Goal: Information Seeking & Learning: Learn about a topic

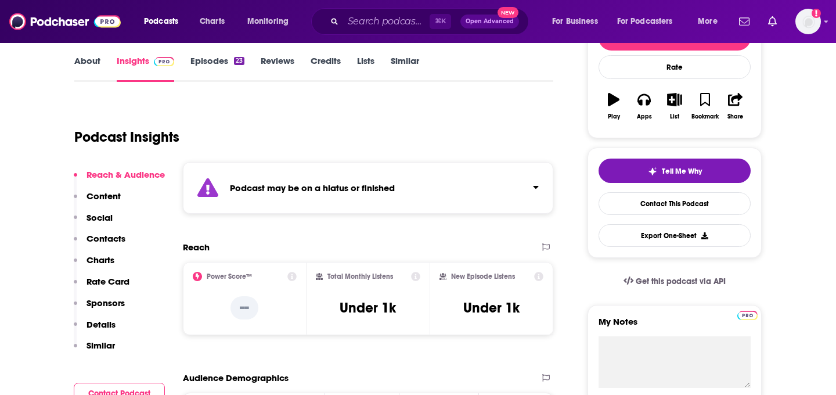
scroll to position [179, 0]
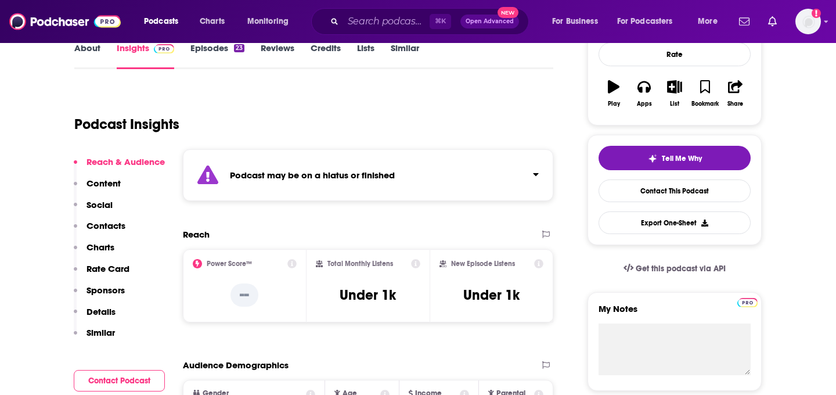
click at [523, 168] on button "Click to expand status details" at bounding box center [530, 172] width 15 height 16
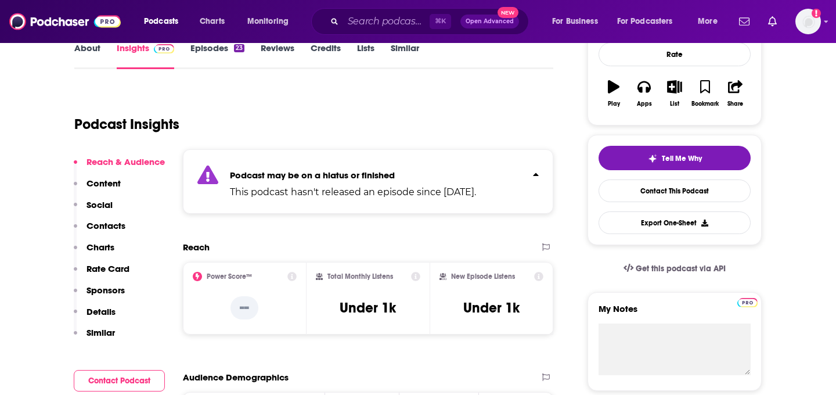
scroll to position [0, 0]
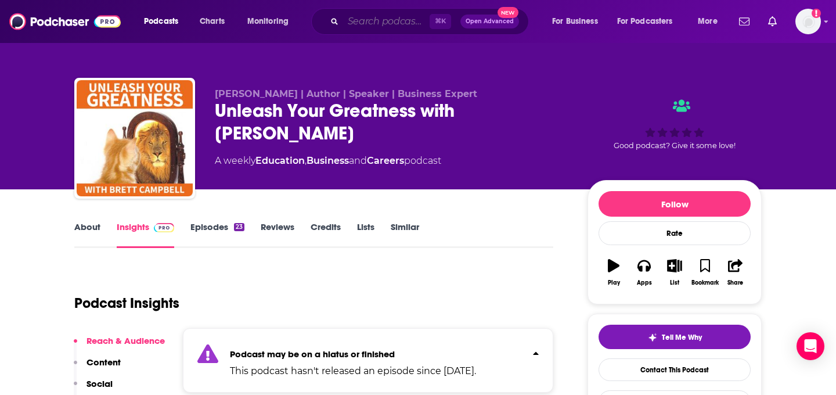
click at [394, 20] on input "Search podcasts, credits, & more..." at bounding box center [386, 21] width 86 height 19
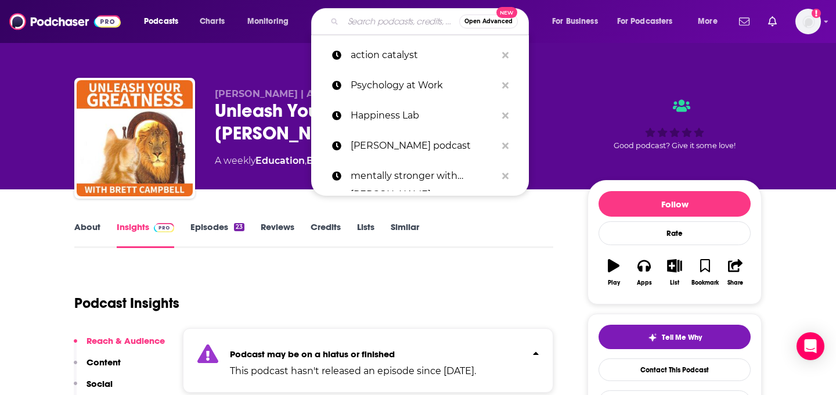
paste input "Unleash Your Greatness Within"
type input "Unleash Your Greatness Within"
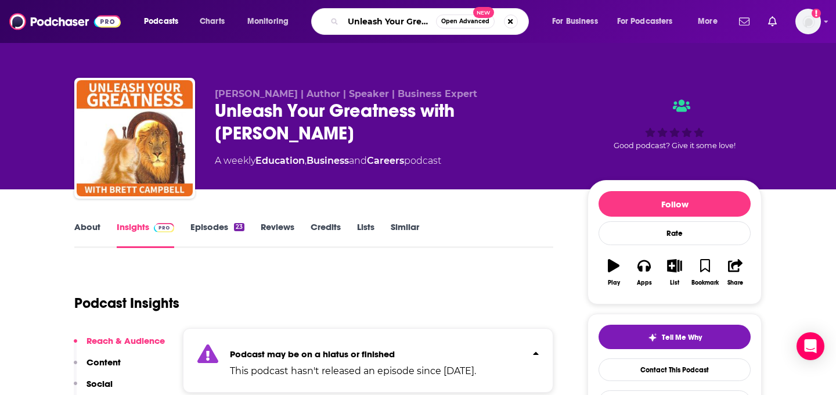
scroll to position [0, 50]
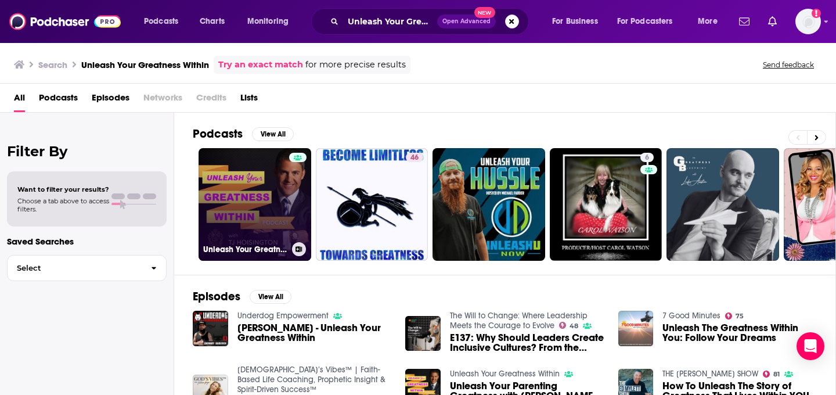
click at [252, 219] on link "Unleash Your Greatness Within" at bounding box center [254, 204] width 113 height 113
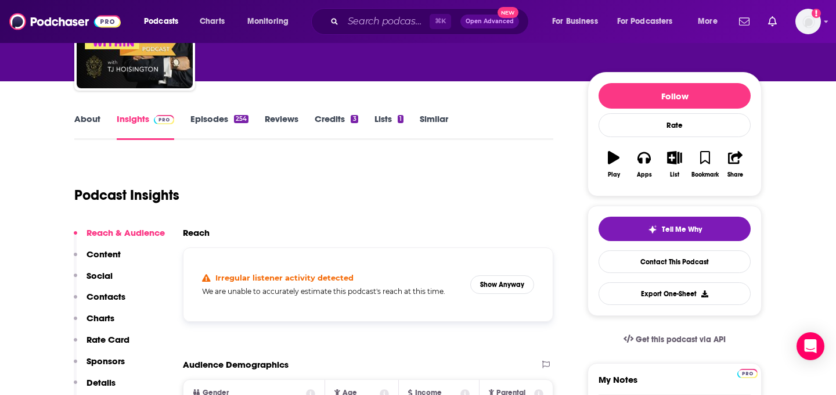
scroll to position [113, 0]
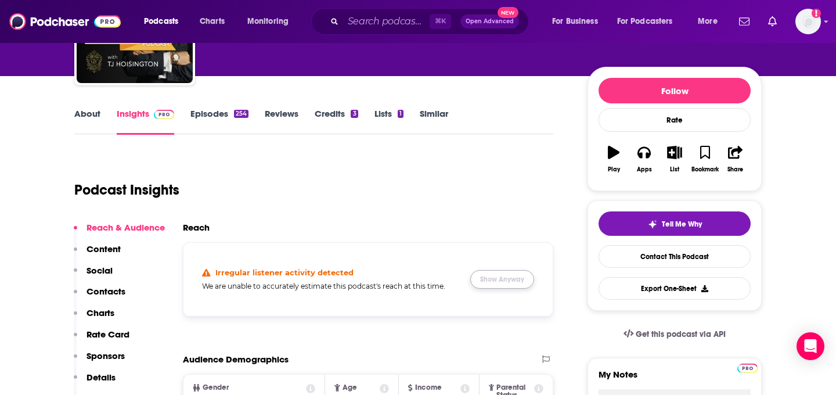
click at [510, 283] on button "Show Anyway" at bounding box center [502, 279] width 64 height 19
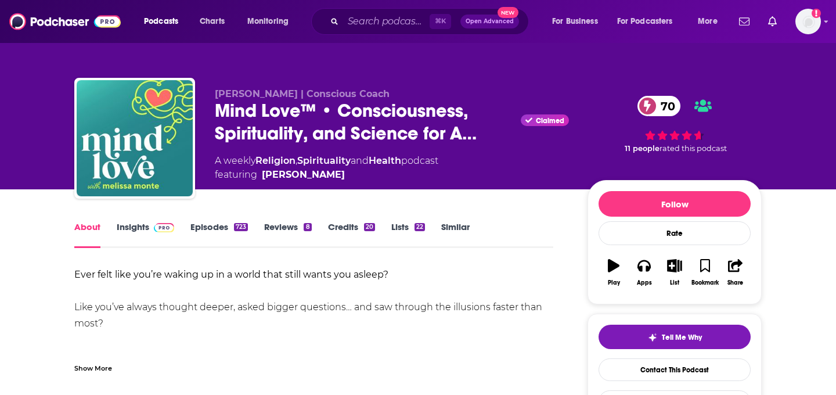
click at [124, 228] on link "Insights" at bounding box center [145, 234] width 57 height 27
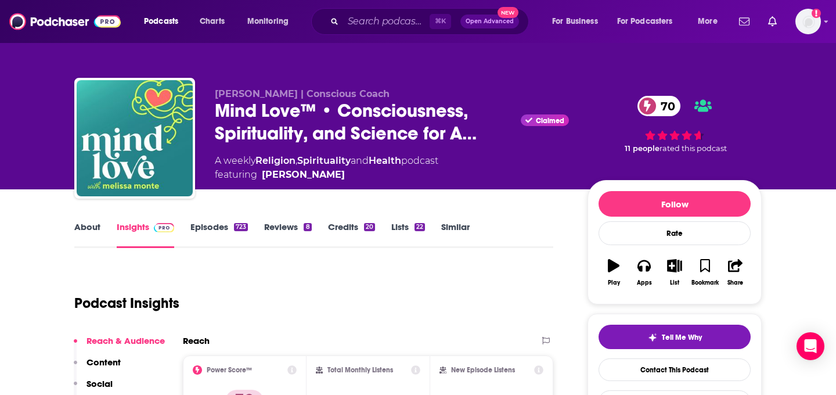
click at [402, 11] on div "⌘ K Open Advanced New" at bounding box center [420, 21] width 218 height 27
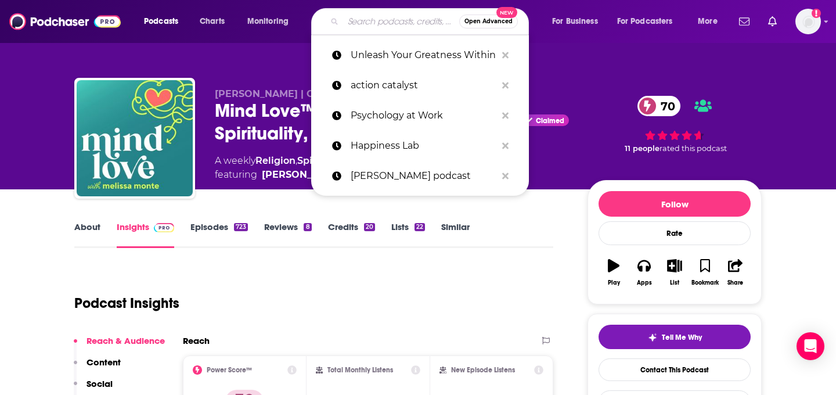
click at [400, 30] on input "Search podcasts, credits, & more..." at bounding box center [401, 21] width 116 height 19
paste input "Unbound | Conversations Without Limits"
type input "Unbound | Conversations Without Limits"
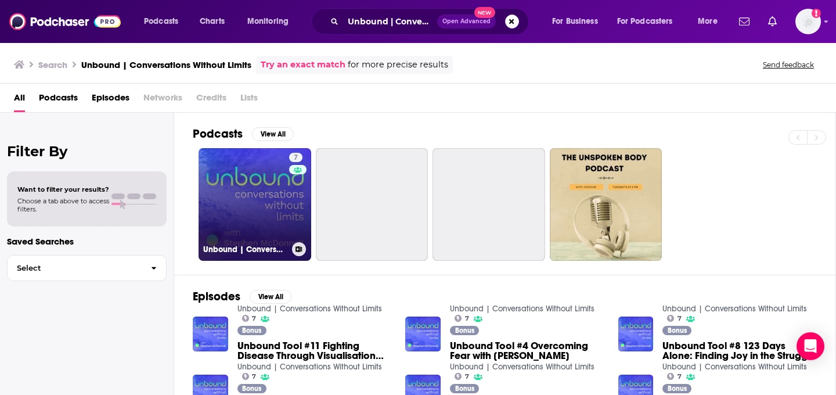
click at [257, 208] on link "7 Unbound | Conversations Without Limits" at bounding box center [254, 204] width 113 height 113
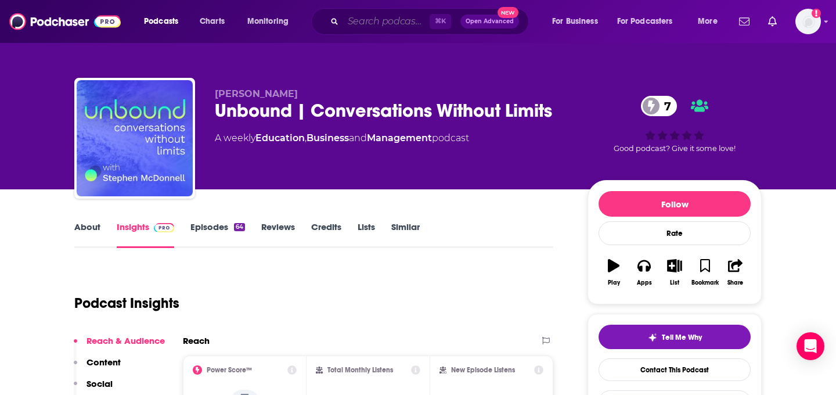
click at [388, 14] on input "Search podcasts, credits, & more..." at bounding box center [386, 21] width 86 height 19
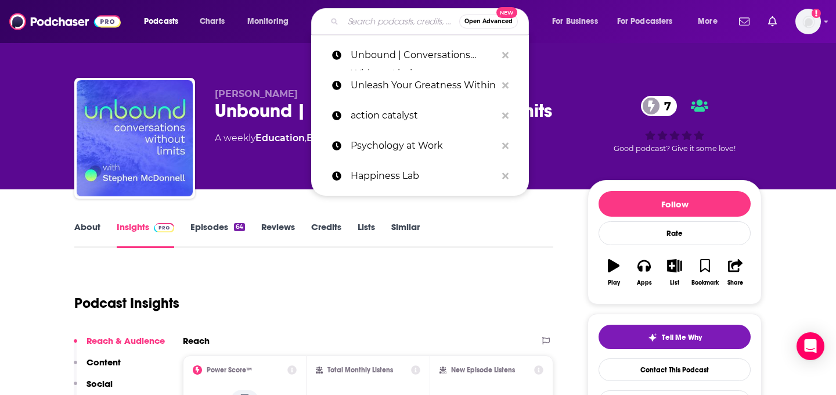
paste input "The [PERSON_NAME] Podcast"
type input "The [PERSON_NAME] Podcast"
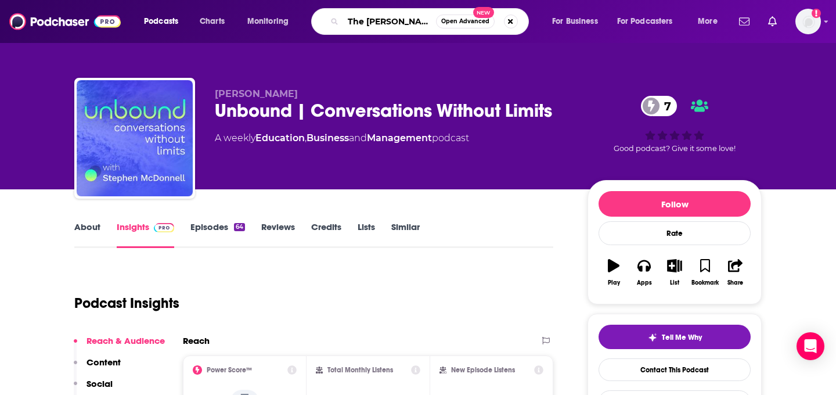
scroll to position [0, 24]
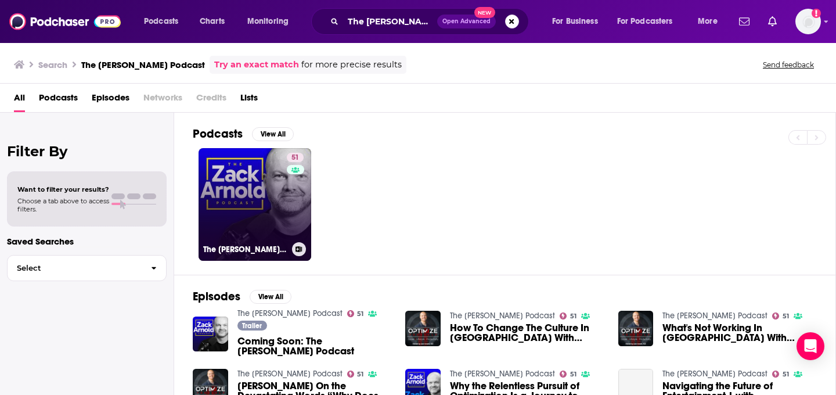
click at [226, 165] on link "51 The [PERSON_NAME] Podcast" at bounding box center [254, 204] width 113 height 113
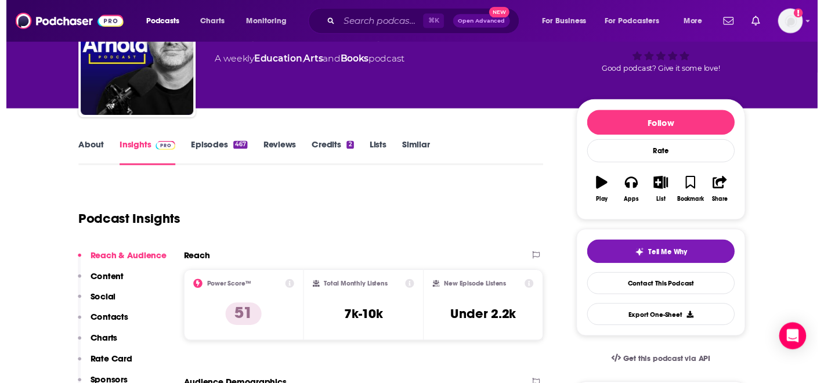
scroll to position [78, 0]
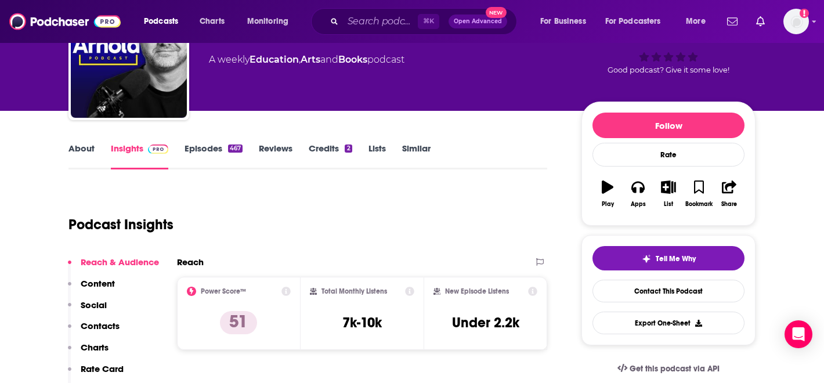
click at [395, 33] on div "⌘ K Open Advanced New" at bounding box center [414, 21] width 206 height 27
click at [395, 23] on input "Search podcasts, credits, & more..." at bounding box center [380, 21] width 75 height 19
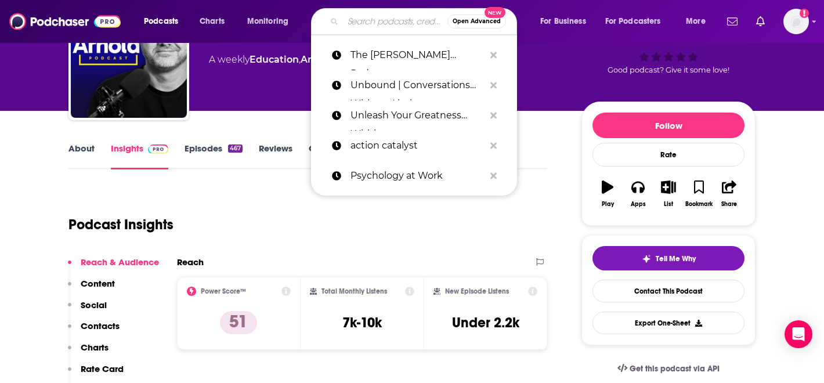
paste input "Untangle"
type input "Untangle"
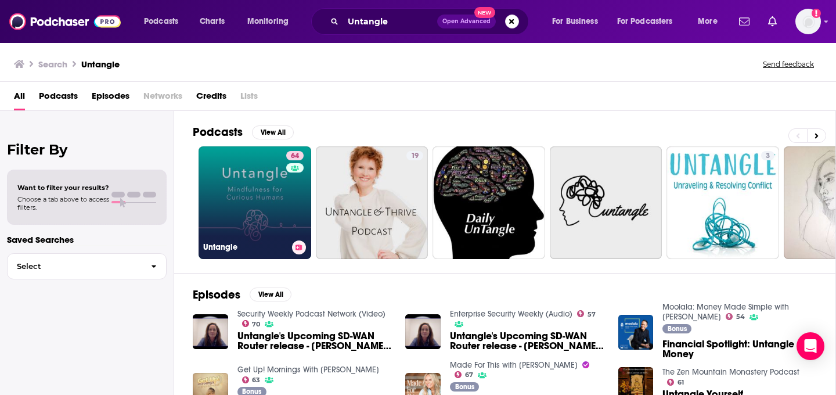
click at [284, 184] on link "64 Untangle" at bounding box center [254, 202] width 113 height 113
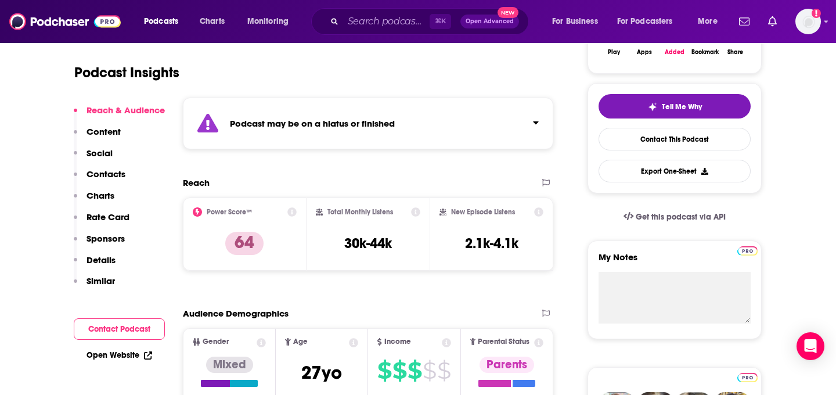
scroll to position [183, 0]
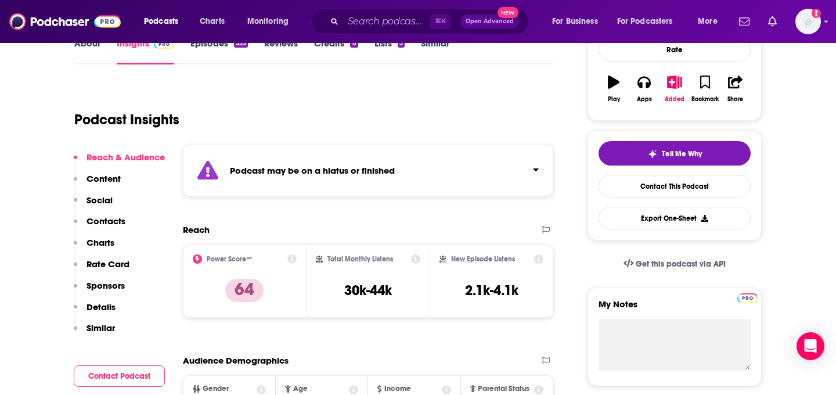
click at [367, 177] on div "Podcast may be on a hiatus or finished" at bounding box center [368, 171] width 370 height 52
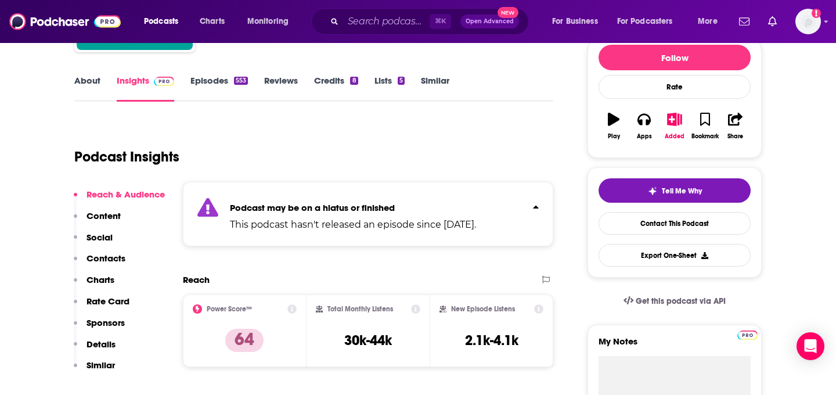
scroll to position [126, 0]
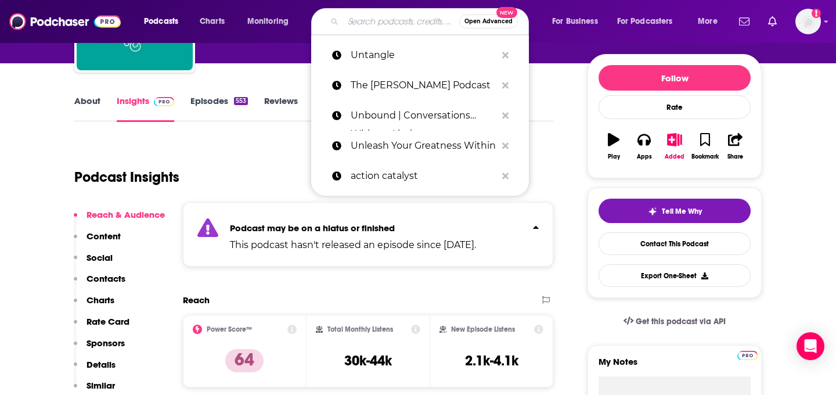
click at [420, 20] on input "Search podcasts, credits, & more..." at bounding box center [401, 21] width 116 height 19
paste input "LifeBlood"
type input "LifeBlood"
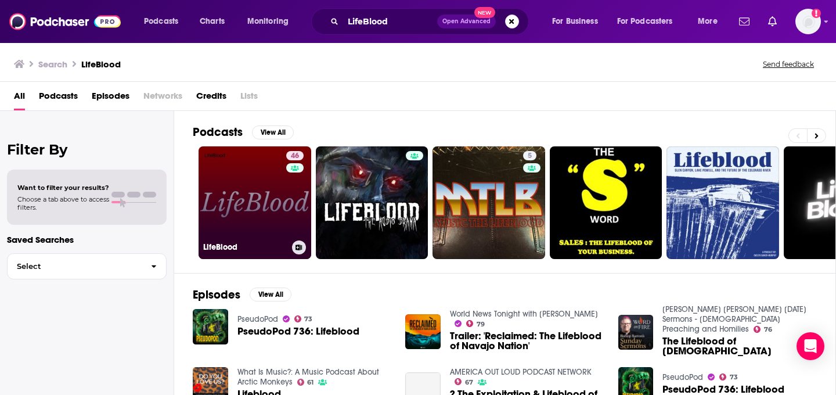
click at [241, 173] on link "46 LifeBlood" at bounding box center [254, 202] width 113 height 113
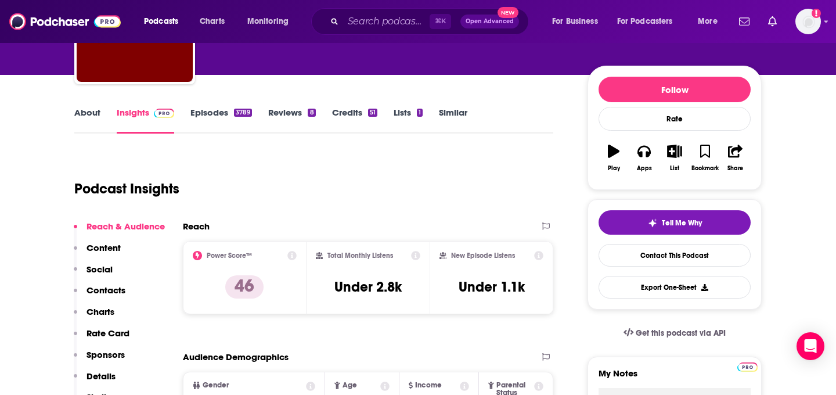
scroll to position [45, 0]
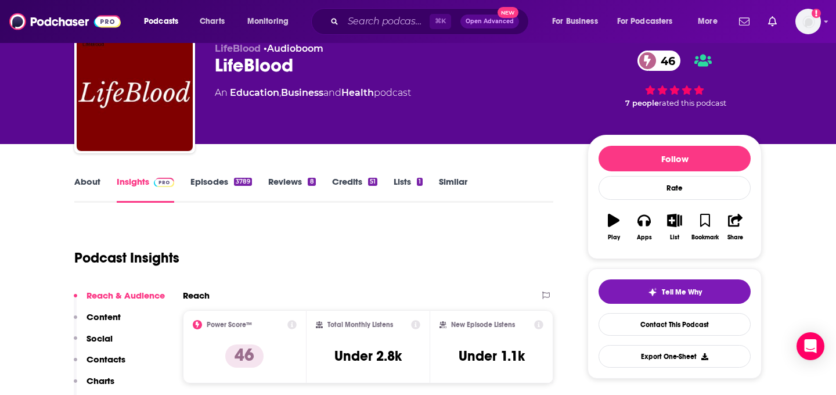
click at [435, 24] on span "⌘ K" at bounding box center [439, 21] width 21 height 15
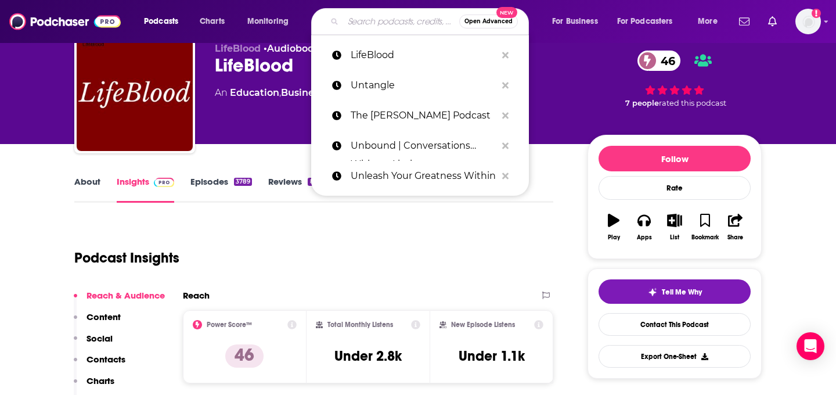
click at [424, 24] on input "Search podcasts, credits, & more..." at bounding box center [401, 21] width 116 height 19
paste input "[PERSON_NAME] Podcast"
type input "[PERSON_NAME] Podcast"
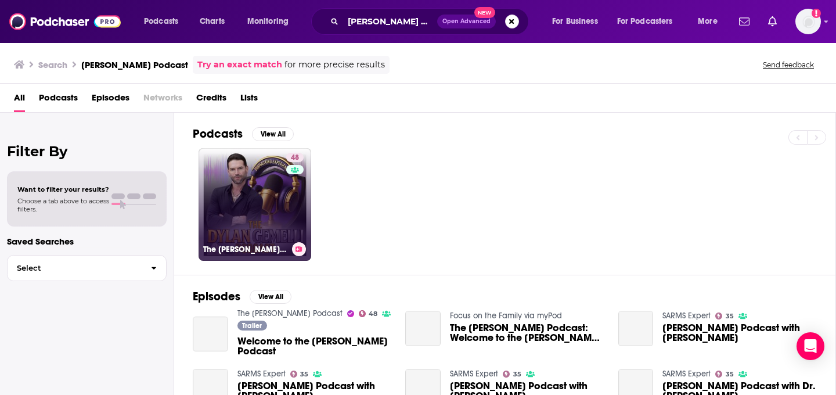
click at [226, 198] on link "48 The [PERSON_NAME] Podcast" at bounding box center [254, 204] width 113 height 113
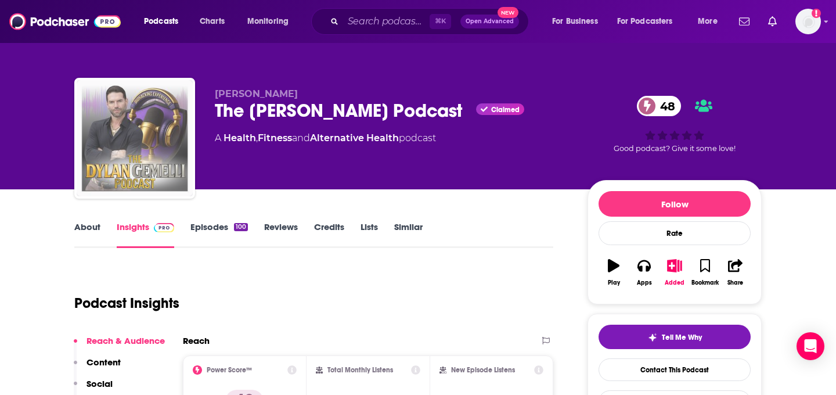
click at [118, 152] on img "The Dylan Gemelli Podcast" at bounding box center [135, 138] width 116 height 116
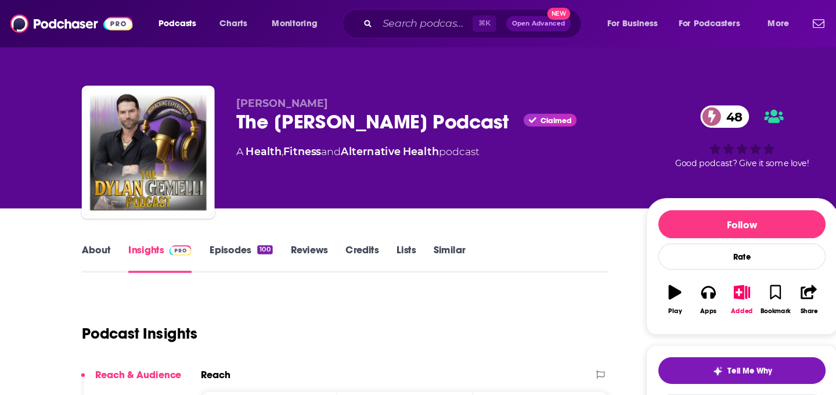
click at [367, 32] on div "⌘ K Open Advanced New" at bounding box center [420, 21] width 218 height 27
click at [367, 24] on input "Search podcasts, credits, & more..." at bounding box center [386, 21] width 86 height 19
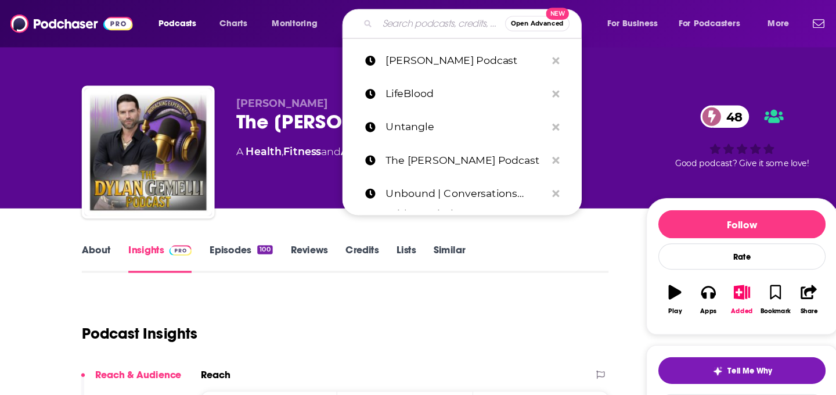
paste input "[PERSON_NAME] Podcast"
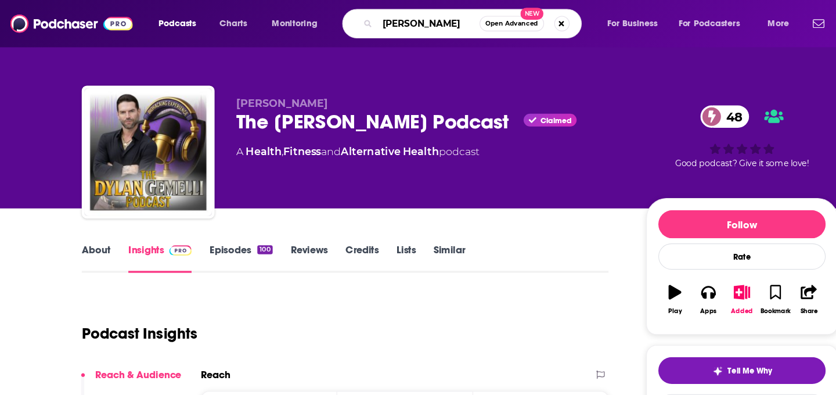
type input "[PERSON_NAME]"
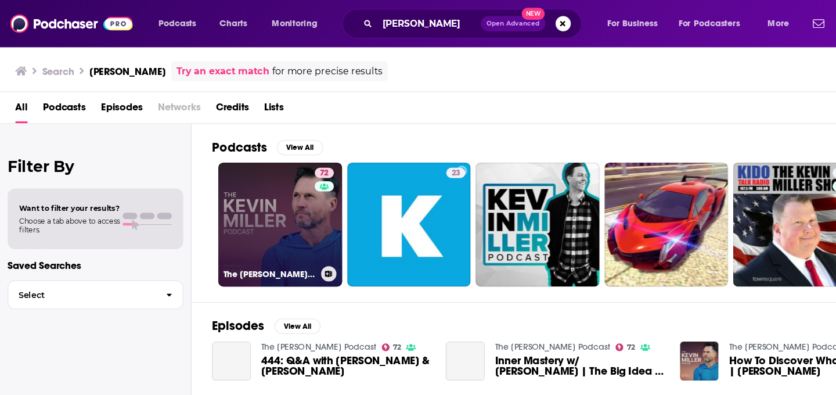
click at [268, 207] on link "72 The [PERSON_NAME] Podcast" at bounding box center [254, 204] width 113 height 113
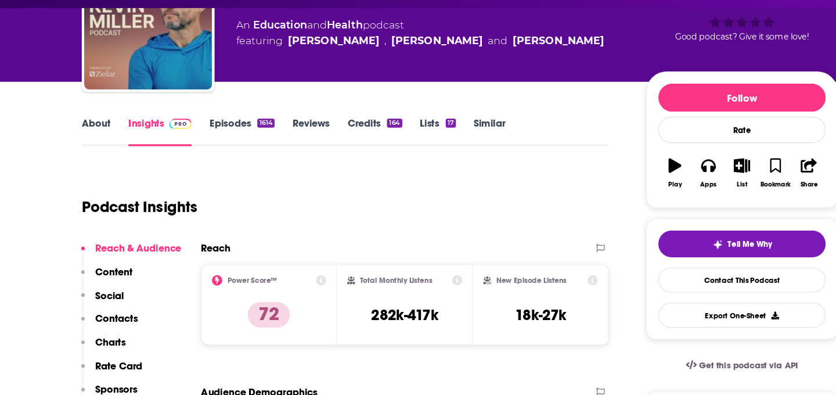
scroll to position [17, 0]
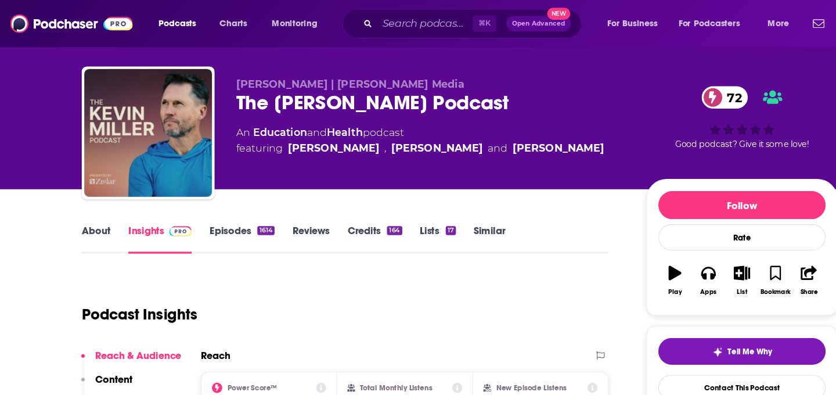
click at [80, 216] on link "About" at bounding box center [87, 217] width 26 height 27
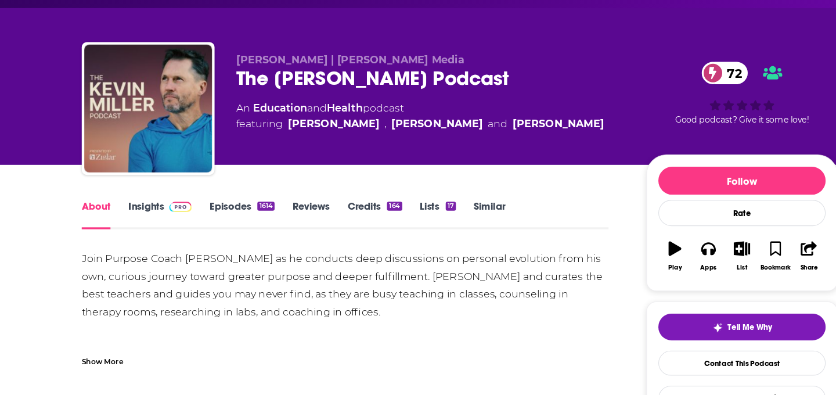
scroll to position [5, 0]
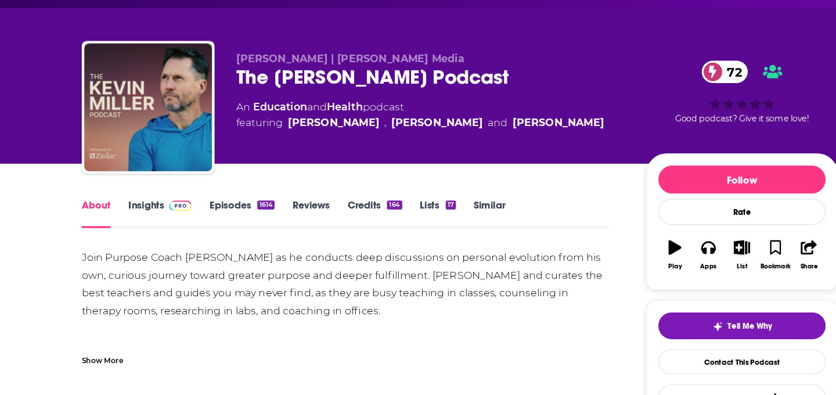
click at [221, 222] on link "Episodes 1614" at bounding box center [219, 229] width 59 height 27
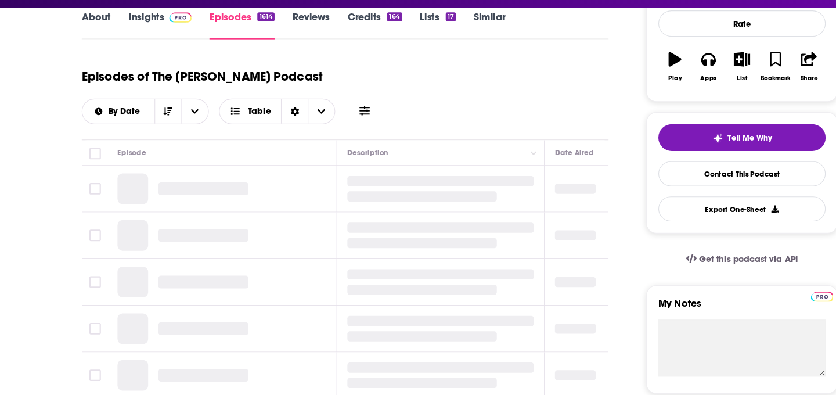
scroll to position [266, 0]
